Goal: Task Accomplishment & Management: Use online tool/utility

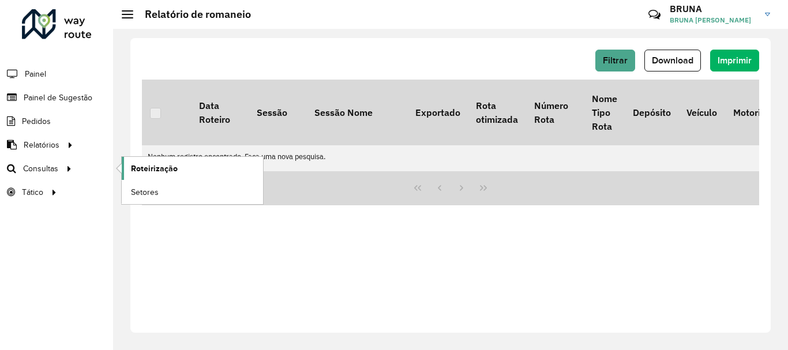
click at [187, 164] on link "Roteirização" at bounding box center [192, 168] width 141 height 23
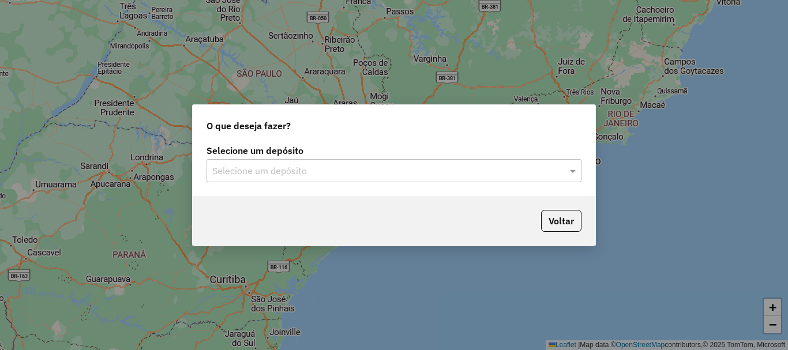
click at [283, 167] on input "text" at bounding box center [382, 171] width 341 height 14
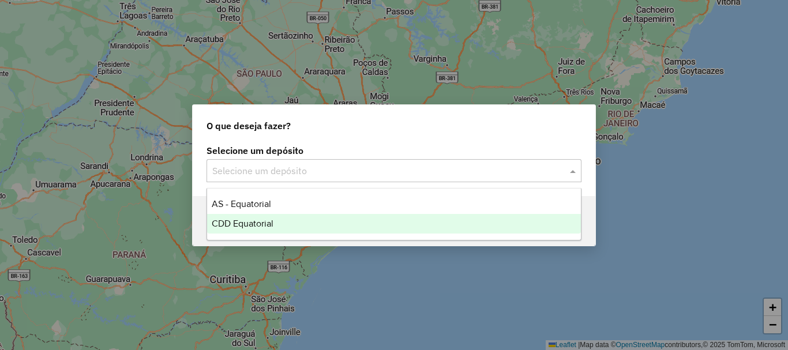
click at [254, 218] on div "CDD Equatorial" at bounding box center [394, 224] width 374 height 20
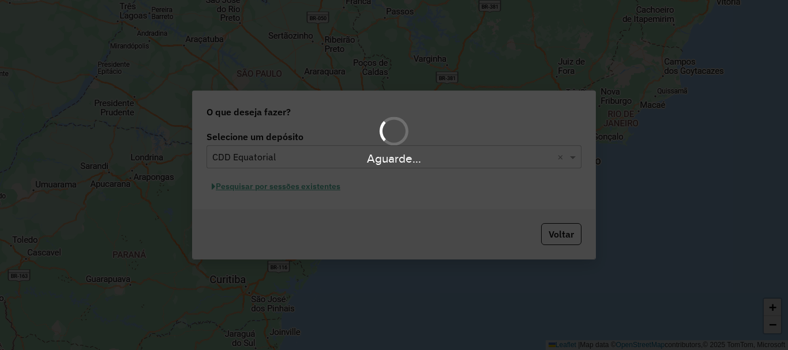
click at [267, 186] on div "Aguarde..." at bounding box center [394, 175] width 788 height 350
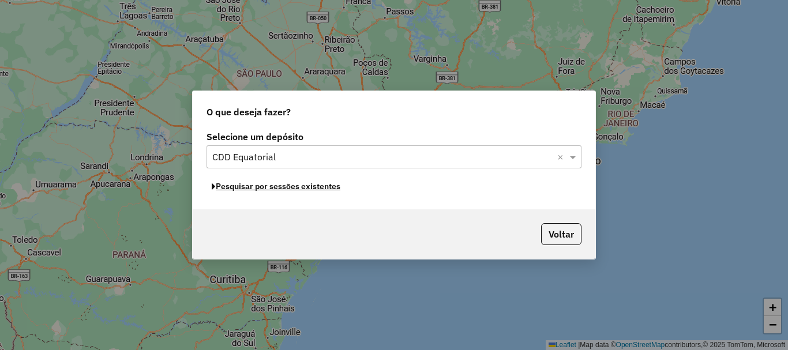
click at [267, 186] on button "Pesquisar por sessões existentes" at bounding box center [276, 187] width 139 height 18
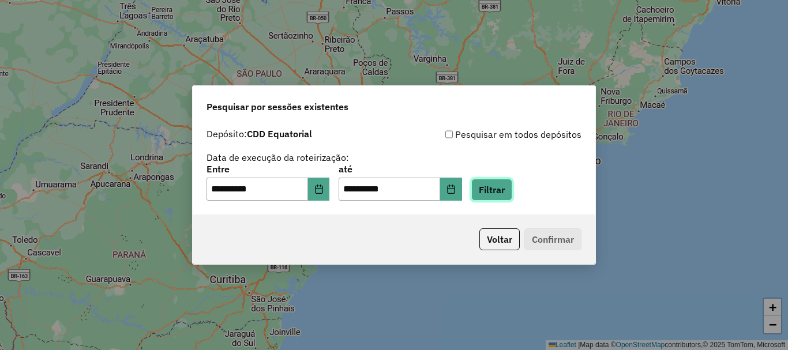
click at [496, 189] on button "Filtrar" at bounding box center [492, 190] width 41 height 22
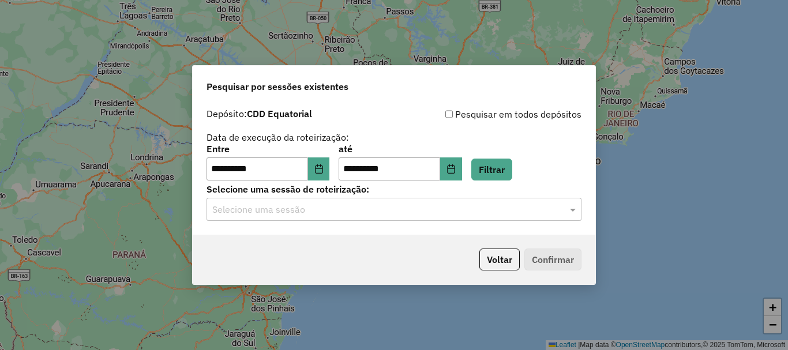
click at [302, 208] on input "text" at bounding box center [382, 210] width 341 height 14
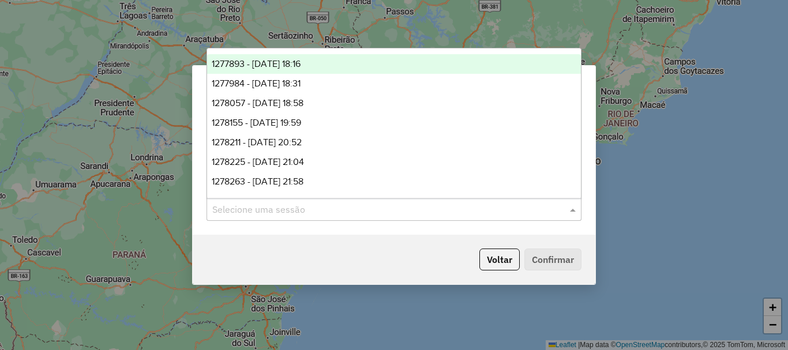
click at [301, 65] on span "1277893 - 18/09/2025 18:16" at bounding box center [256, 64] width 89 height 10
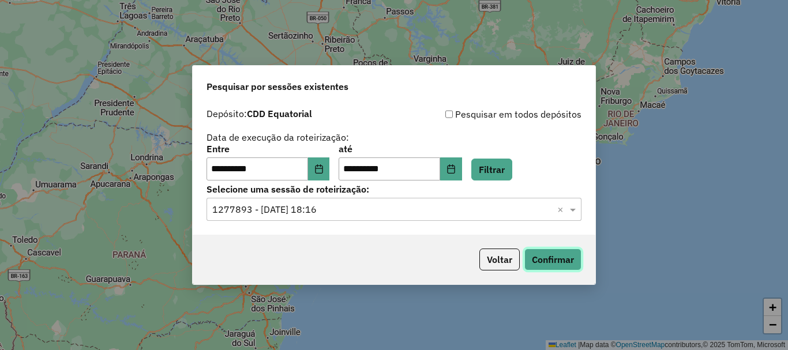
click at [550, 259] on button "Confirmar" at bounding box center [553, 260] width 57 height 22
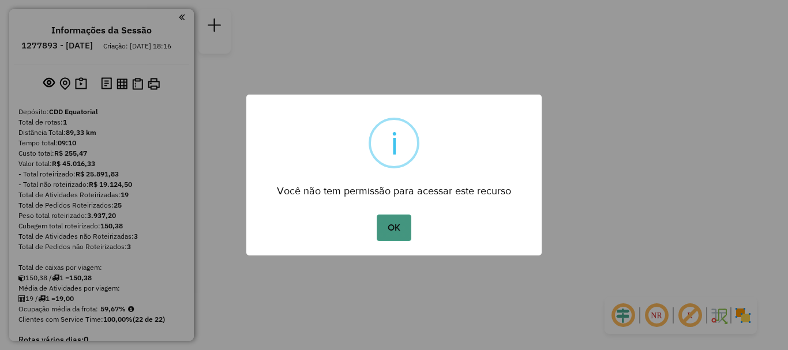
click at [399, 227] on button "OK" at bounding box center [394, 228] width 34 height 27
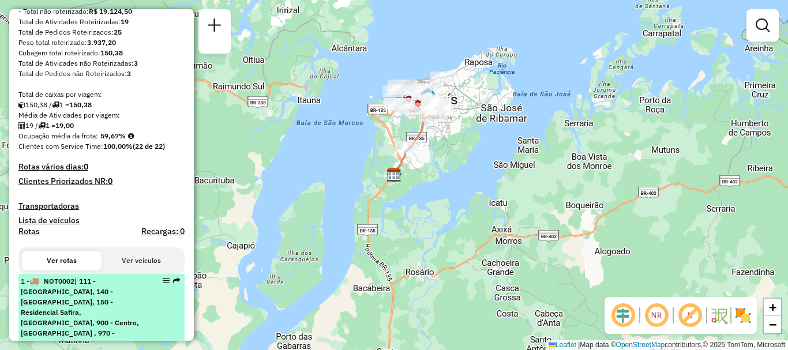
scroll to position [289, 0]
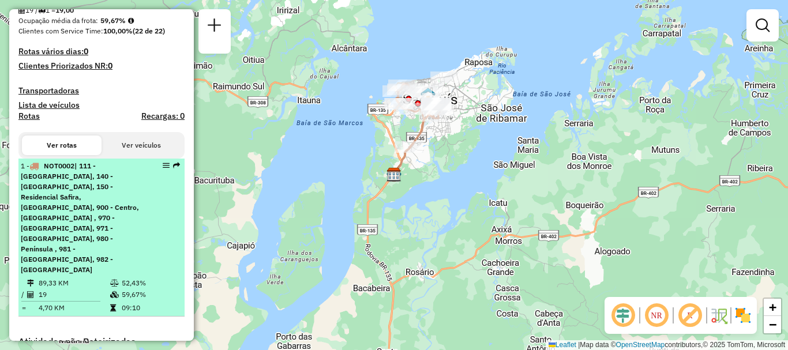
select select "**********"
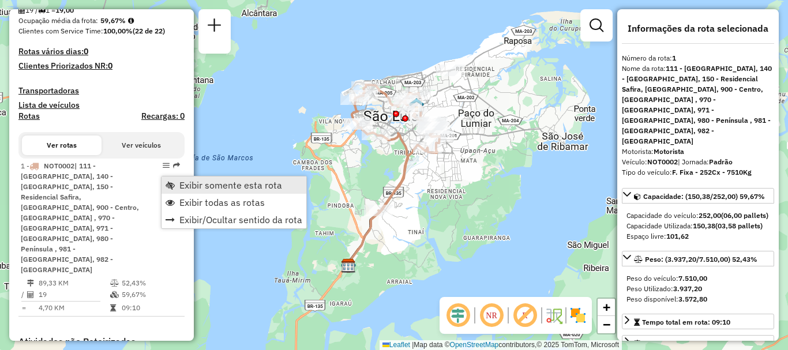
click at [201, 189] on span "Exibir somente esta rota" at bounding box center [231, 185] width 103 height 9
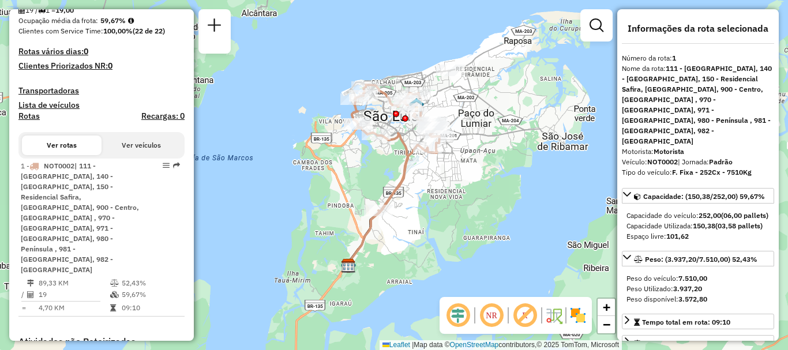
click at [458, 320] on em at bounding box center [458, 316] width 28 height 28
click at [488, 317] on em at bounding box center [492, 316] width 28 height 28
click at [575, 315] on img at bounding box center [578, 315] width 18 height 18
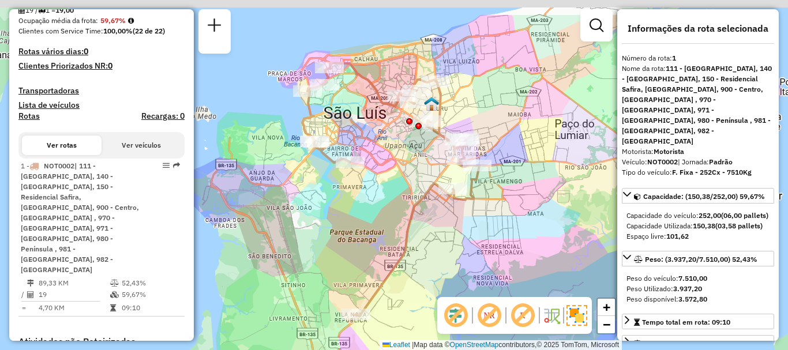
drag, startPoint x: 390, startPoint y: 132, endPoint x: 382, endPoint y: 182, distance: 50.9
click at [382, 182] on div "Janela de atendimento Grade de atendimento Capacidade Transportadoras Veículos …" at bounding box center [394, 175] width 788 height 350
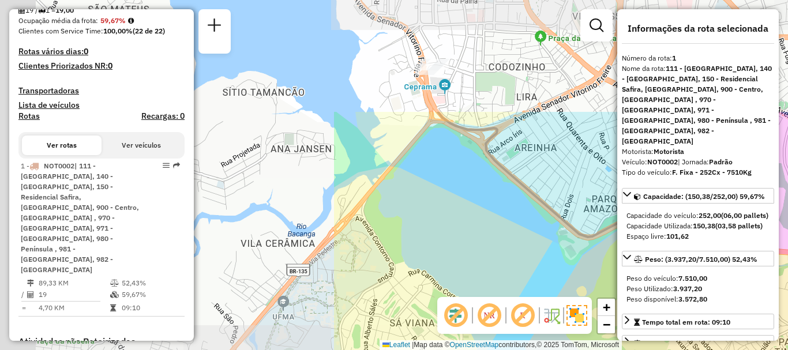
drag, startPoint x: 320, startPoint y: 140, endPoint x: 722, endPoint y: 274, distance: 424.0
click at [729, 275] on hb-router-mapa "Informações da Sessão 1277893 - 18/09/2025 Criação: 17/09/2025 18:16 Depósito: …" at bounding box center [394, 175] width 788 height 350
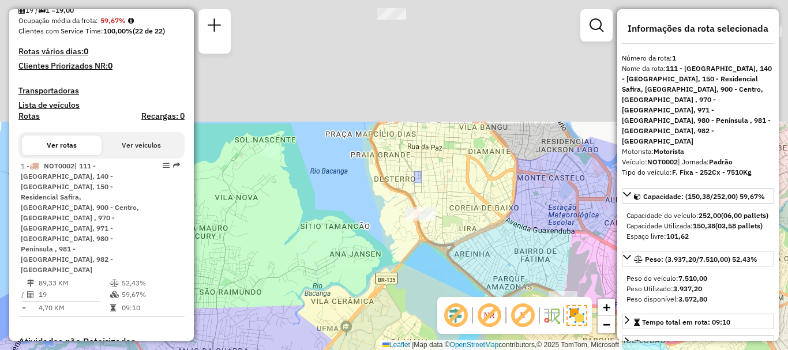
drag, startPoint x: 469, startPoint y: 53, endPoint x: 437, endPoint y: 216, distance: 167.0
click at [437, 216] on div "Janela de atendimento Grade de atendimento Capacidade Transportadoras Veículos …" at bounding box center [394, 175] width 788 height 350
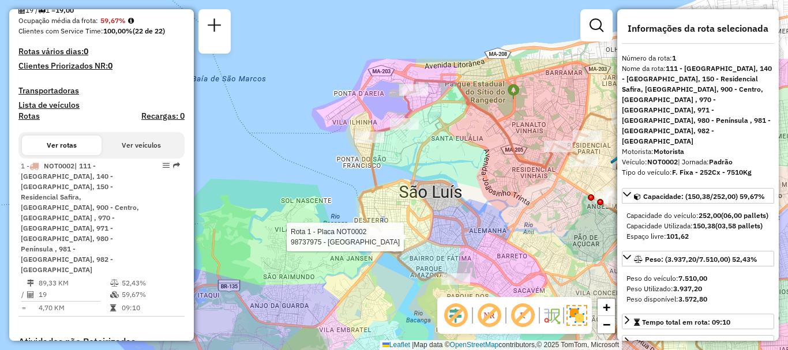
drag, startPoint x: 412, startPoint y: 76, endPoint x: 400, endPoint y: 158, distance: 82.2
click at [400, 158] on div "Rota 1 - Placa NOT0002 98737975 - BAR DA NEYLA Janela de atendimento Grade de a…" at bounding box center [394, 175] width 788 height 350
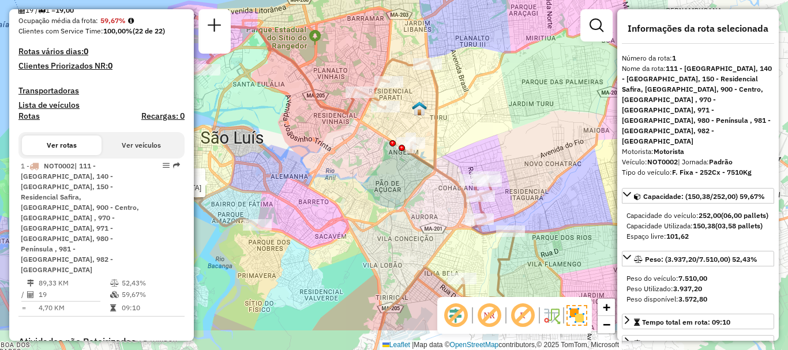
drag, startPoint x: 503, startPoint y: 137, endPoint x: 294, endPoint y: 83, distance: 215.9
click at [294, 83] on icon at bounding box center [338, 178] width 354 height 305
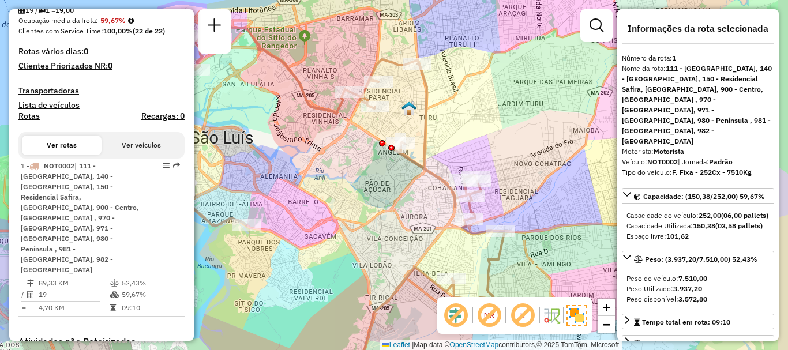
drag, startPoint x: 294, startPoint y: 83, endPoint x: 276, endPoint y: 77, distance: 19.5
click at [288, 81] on icon at bounding box center [328, 205] width 354 height 359
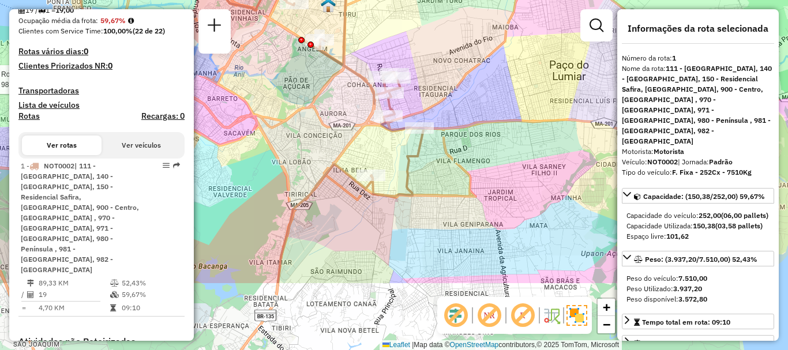
drag, startPoint x: 350, startPoint y: 214, endPoint x: 276, endPoint y: 112, distance: 125.9
click at [276, 112] on div "Rota 1 - Placa NOT0002 98737975 - BAR DA NEYLA Janela de atendimento Grade de a…" at bounding box center [394, 175] width 788 height 350
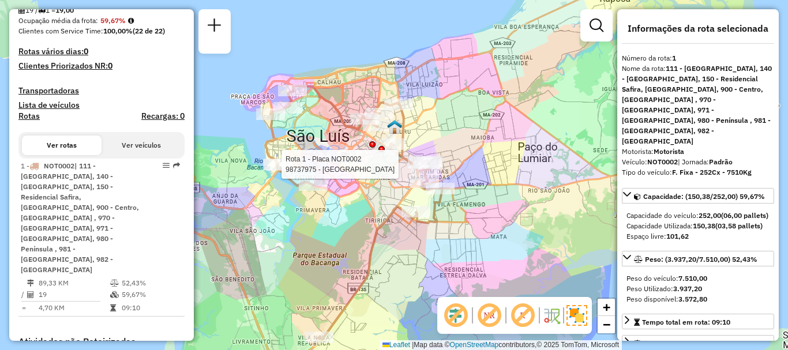
drag, startPoint x: 319, startPoint y: 203, endPoint x: 343, endPoint y: 237, distance: 41.8
click at [343, 237] on div "Rota 1 - Placa NOT0002 98737975 - BAR DA NEYLA Janela de atendimento Grade de a…" at bounding box center [394, 175] width 788 height 350
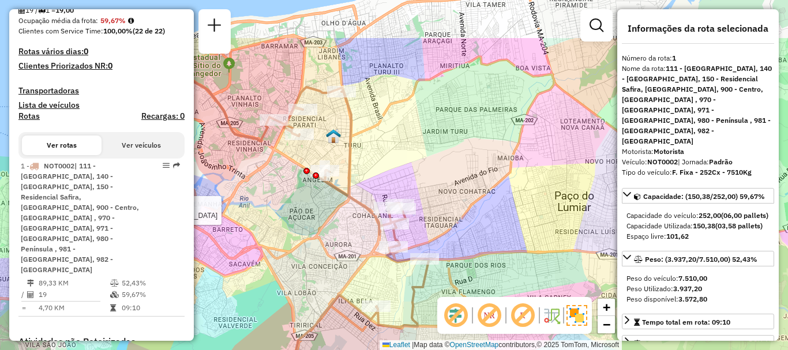
drag, startPoint x: 391, startPoint y: 193, endPoint x: 324, endPoint y: 266, distance: 99.3
click at [324, 266] on div "Rota 1 - Placa NOT0002 98737975 - BAR DA NEYLA Janela de atendimento Grade de a…" at bounding box center [394, 175] width 788 height 350
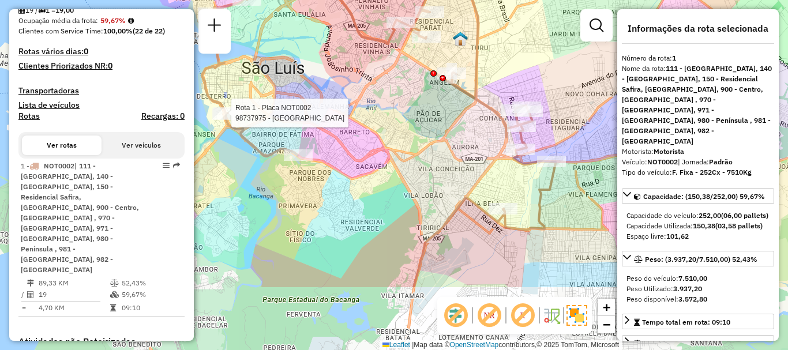
drag, startPoint x: 333, startPoint y: 259, endPoint x: 460, endPoint y: 161, distance: 160.1
click at [460, 161] on div "Rota 1 - Placa NOT0002 98737975 - BAR DA NEYLA Janela de atendimento Grade de a…" at bounding box center [394, 175] width 788 height 350
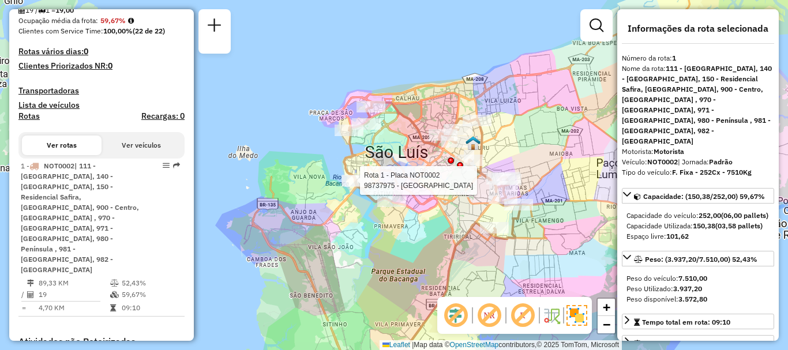
drag, startPoint x: 432, startPoint y: 233, endPoint x: 445, endPoint y: 261, distance: 31.5
click at [445, 261] on icon at bounding box center [432, 228] width 177 height 253
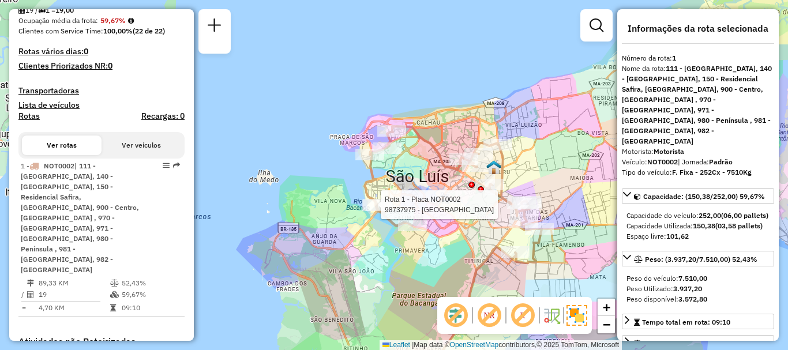
drag, startPoint x: 407, startPoint y: 237, endPoint x: 428, endPoint y: 261, distance: 31.9
click at [428, 261] on div "Rota 1 - Placa NOT0002 98737975 - BAR DA NEYLA Janela de atendimento Grade de a…" at bounding box center [394, 175] width 788 height 350
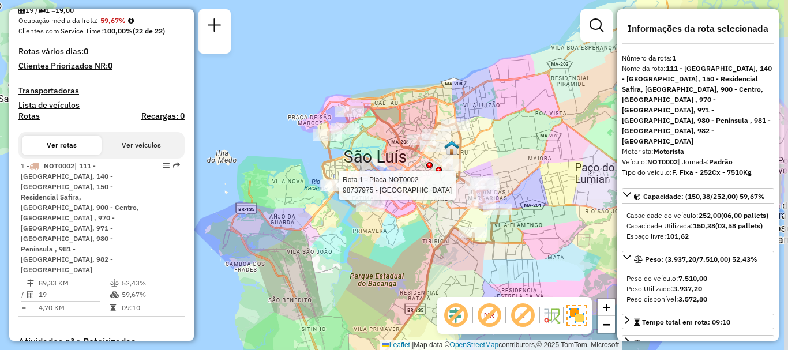
drag, startPoint x: 422, startPoint y: 271, endPoint x: 369, endPoint y: 275, distance: 53.2
click at [369, 275] on div "Rota 1 - Placa NOT0002 98737975 - BAR DA NEYLA Janela de atendimento Grade de a…" at bounding box center [394, 175] width 788 height 350
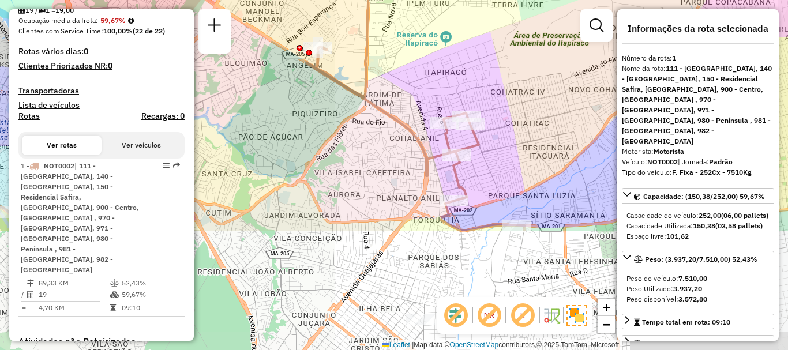
drag, startPoint x: 480, startPoint y: 162, endPoint x: 437, endPoint y: 8, distance: 159.5
click at [437, 8] on div "Rota 1 - Placa NOT0002 98737975 - BAR DA NEYLA Janela de atendimento Grade de a…" at bounding box center [394, 175] width 788 height 350
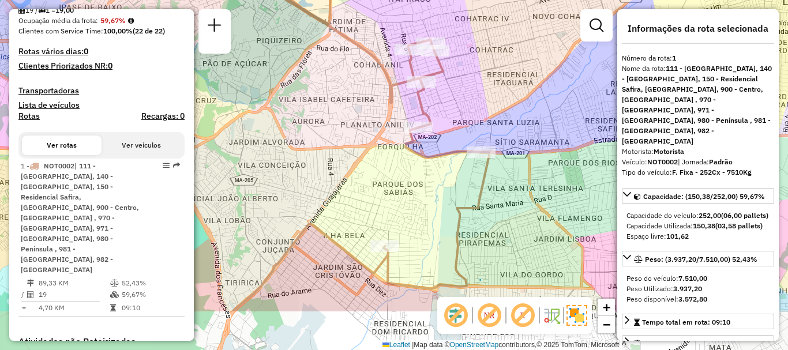
drag, startPoint x: 543, startPoint y: 163, endPoint x: 506, endPoint y: 85, distance: 86.5
click at [506, 85] on div "Rota 1 - Placa NOT0002 98737975 - BAR DA NEYLA Janela de atendimento Grade de a…" at bounding box center [394, 175] width 788 height 350
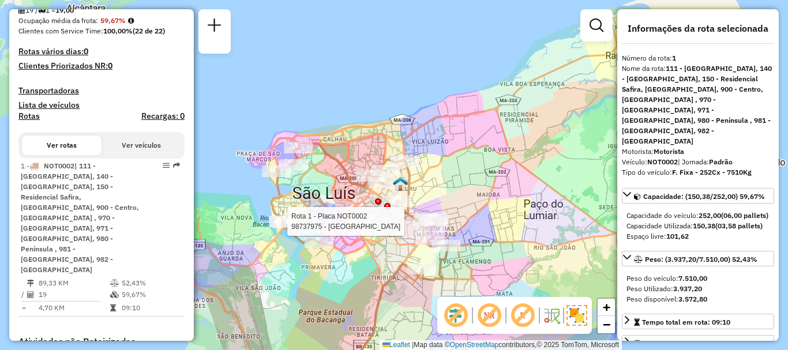
drag, startPoint x: 345, startPoint y: 224, endPoint x: 377, endPoint y: 270, distance: 56.2
click at [377, 270] on div "Rota 1 - Placa NOT0002 98737975 - BAR DA NEYLA Janela de atendimento Grade de a…" at bounding box center [394, 175] width 788 height 350
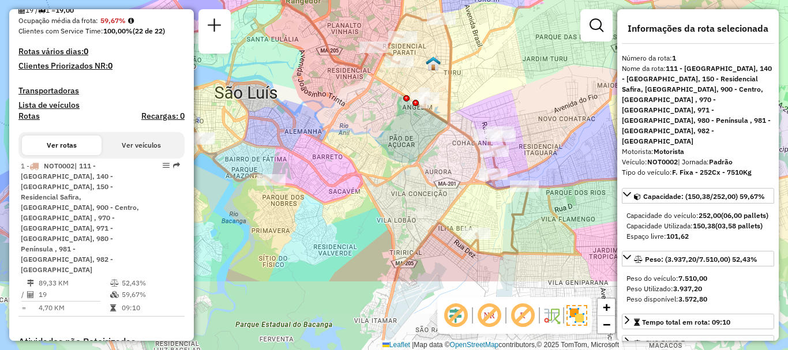
drag, startPoint x: 417, startPoint y: 236, endPoint x: 399, endPoint y: 133, distance: 104.9
click at [399, 133] on div "Janela de atendimento Grade de atendimento Capacidade Transportadoras Veículos …" at bounding box center [394, 175] width 788 height 350
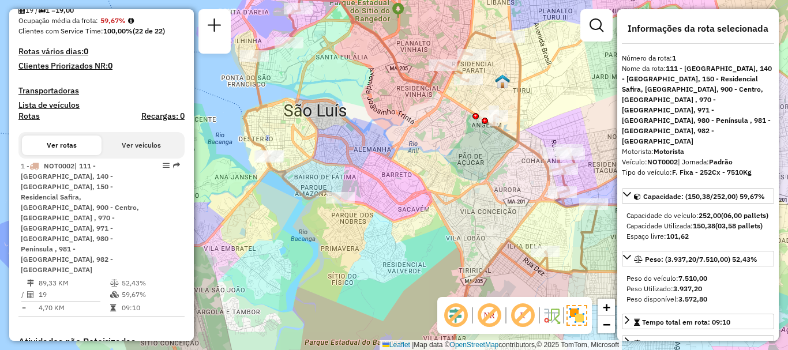
drag, startPoint x: 391, startPoint y: 142, endPoint x: 452, endPoint y: 167, distance: 65.5
click at [452, 167] on div "Janela de atendimento Grade de atendimento Capacidade Transportadoras Veículos …" at bounding box center [394, 175] width 788 height 350
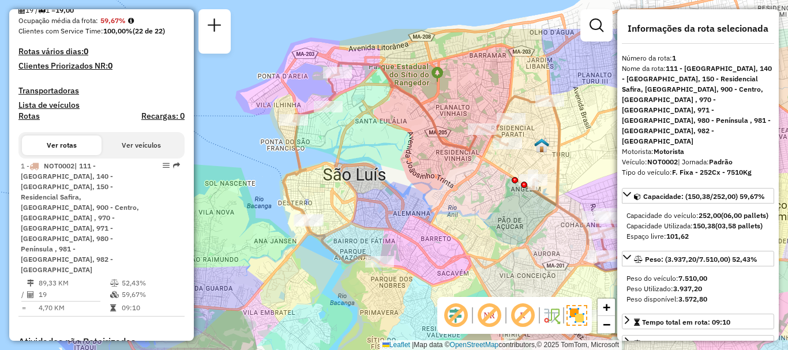
drag, startPoint x: 452, startPoint y: 167, endPoint x: 491, endPoint y: 231, distance: 75.1
click at [491, 231] on div "Janela de atendimento Grade de atendimento Capacidade Transportadoras Veículos …" at bounding box center [394, 175] width 788 height 350
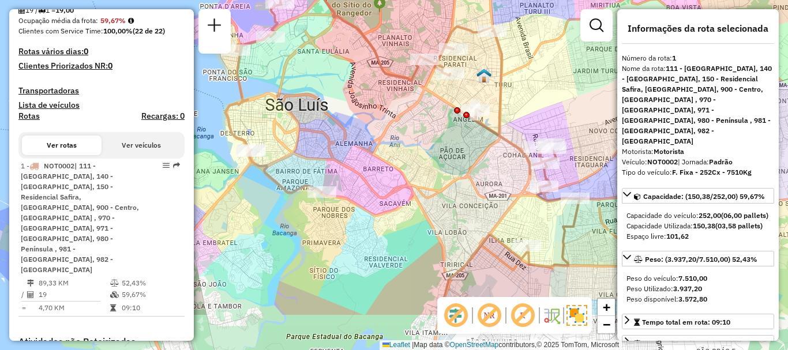
drag, startPoint x: 496, startPoint y: 218, endPoint x: 428, endPoint y: 143, distance: 100.5
click at [429, 144] on div "Janela de atendimento Grade de atendimento Capacidade Transportadoras Veículos …" at bounding box center [394, 175] width 788 height 350
